Goal: Navigation & Orientation: Find specific page/section

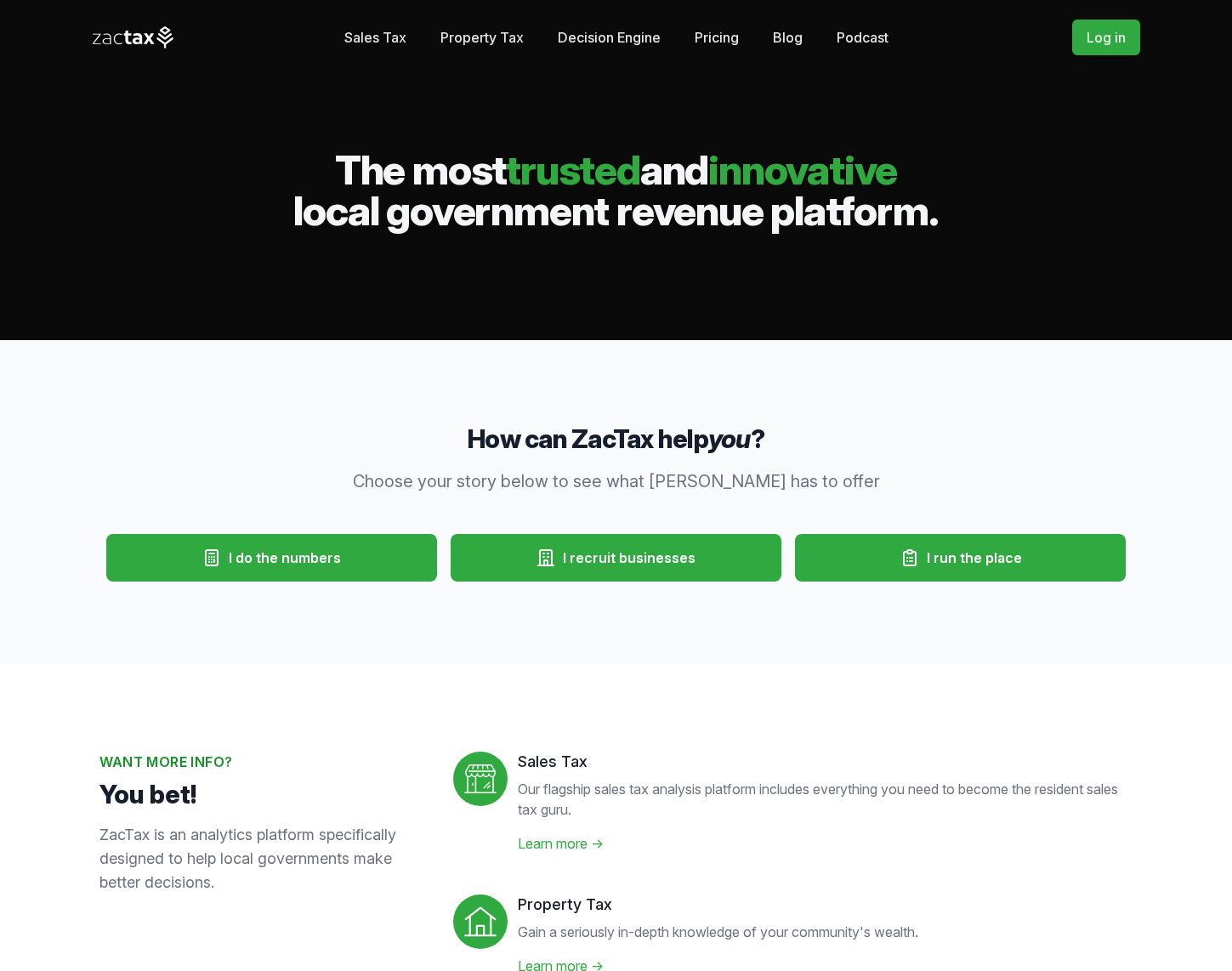
click at [384, 39] on link "Sales Tax" at bounding box center [375, 38] width 62 height 34
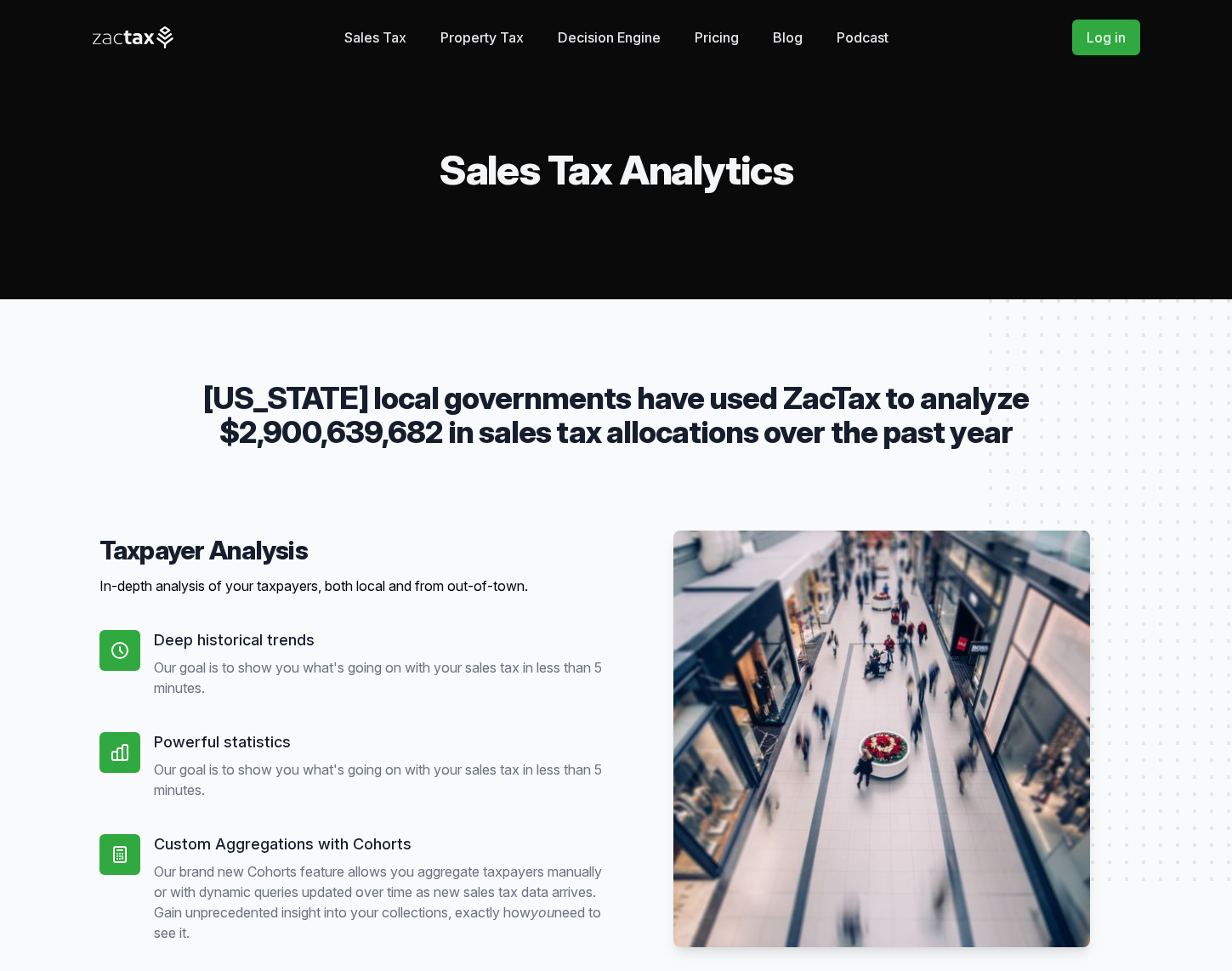
click at [134, 37] on icon at bounding box center [133, 38] width 81 height 22
